Goal: Transaction & Acquisition: Purchase product/service

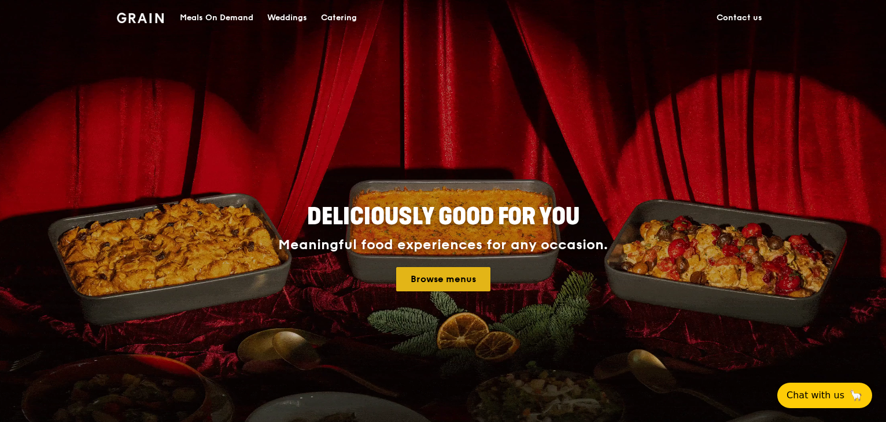
click at [416, 276] on link "Browse menus" at bounding box center [443, 279] width 94 height 24
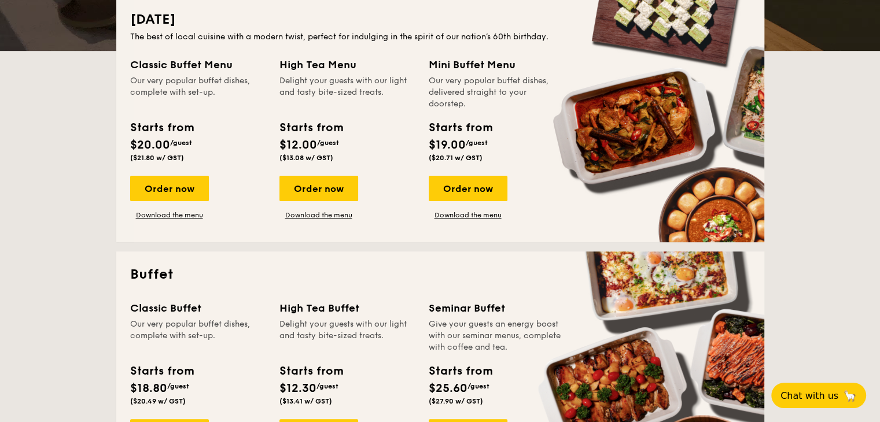
scroll to position [347, 0]
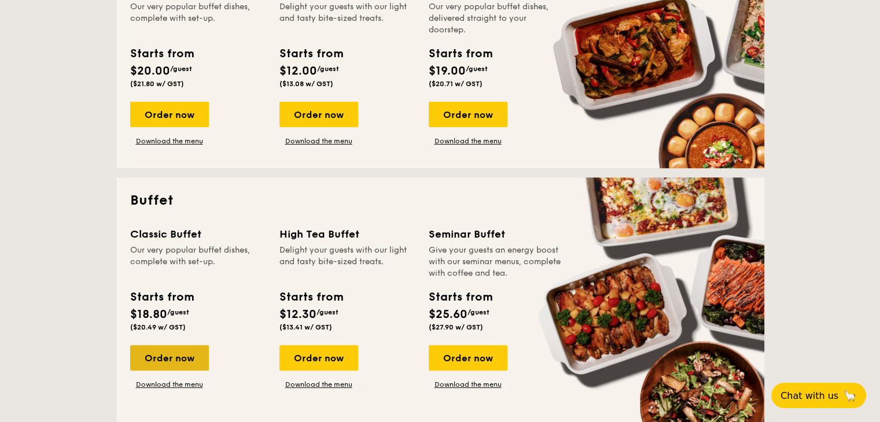
click at [185, 355] on div "Order now" at bounding box center [169, 357] width 79 height 25
